Goal: Task Accomplishment & Management: Use online tool/utility

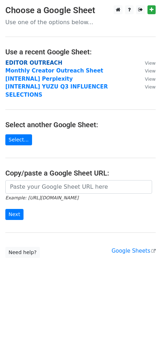
click at [43, 61] on strong "EDITOR OUTREACH" at bounding box center [33, 63] width 57 height 6
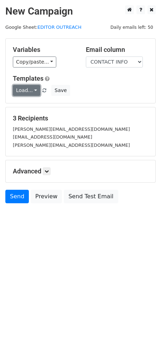
click at [33, 91] on link "Load..." at bounding box center [26, 90] width 27 height 11
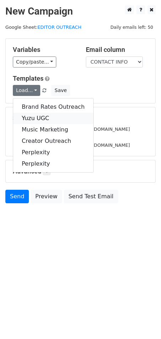
click at [37, 116] on link "Yuzu UGC" at bounding box center [53, 118] width 80 height 11
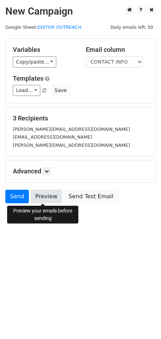
click at [49, 200] on link "Preview" at bounding box center [46, 197] width 31 height 14
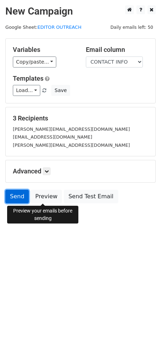
click at [12, 199] on link "Send" at bounding box center [16, 197] width 23 height 14
